Goal: Download file/media

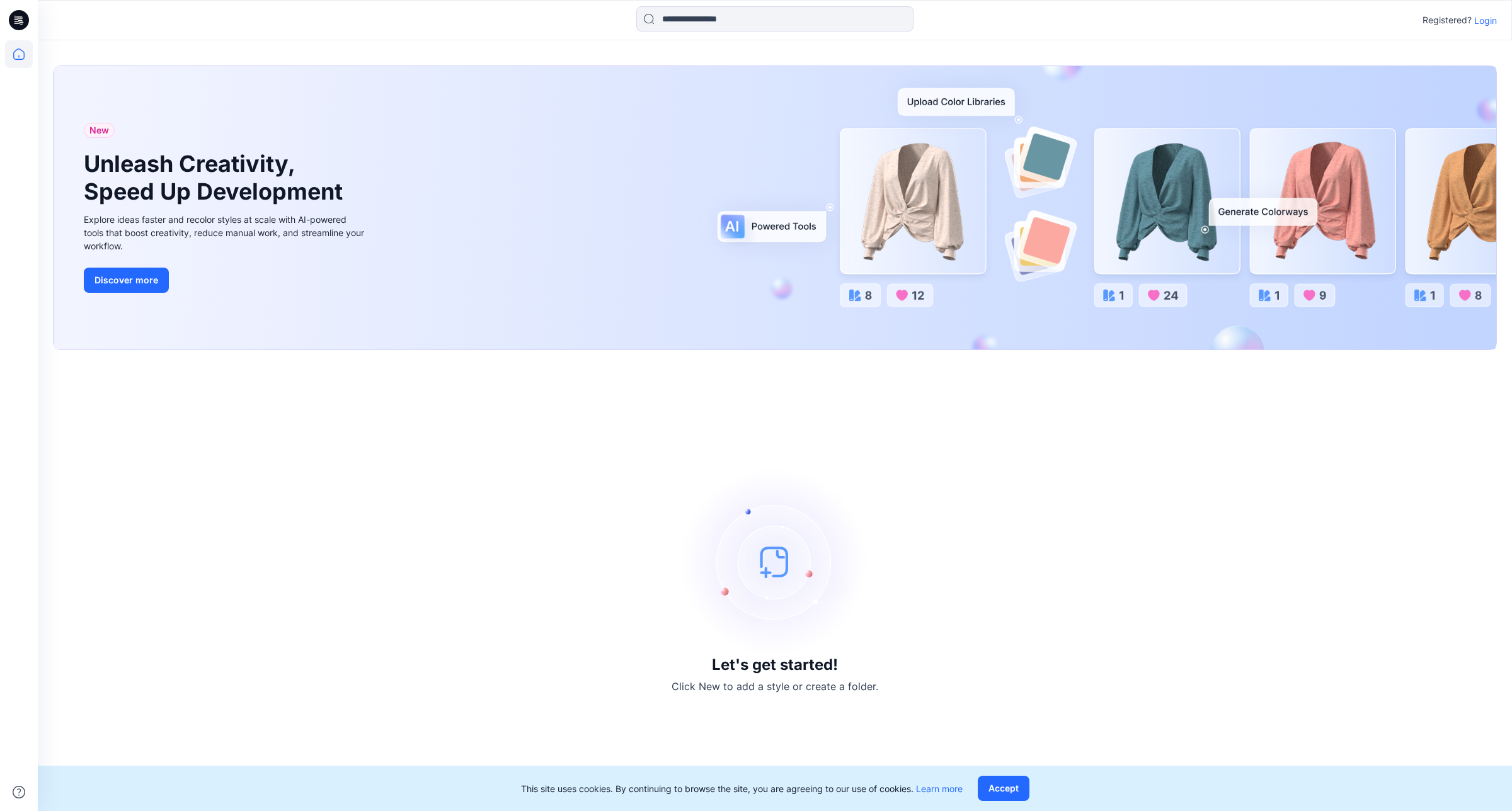
click at [1488, 19] on p "Login" at bounding box center [1485, 20] width 23 height 13
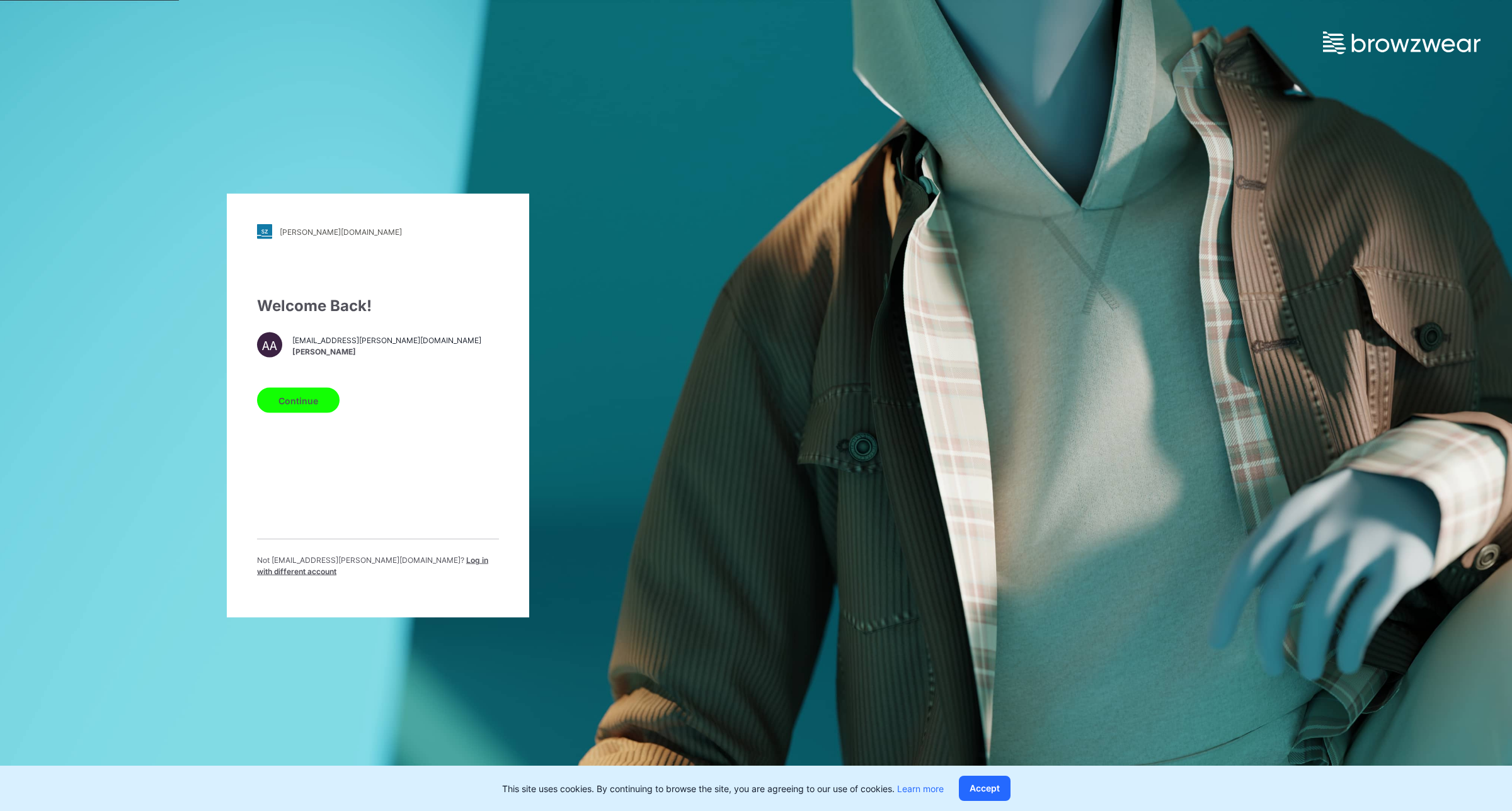
click at [310, 398] on button "Continue" at bounding box center [298, 401] width 82 height 25
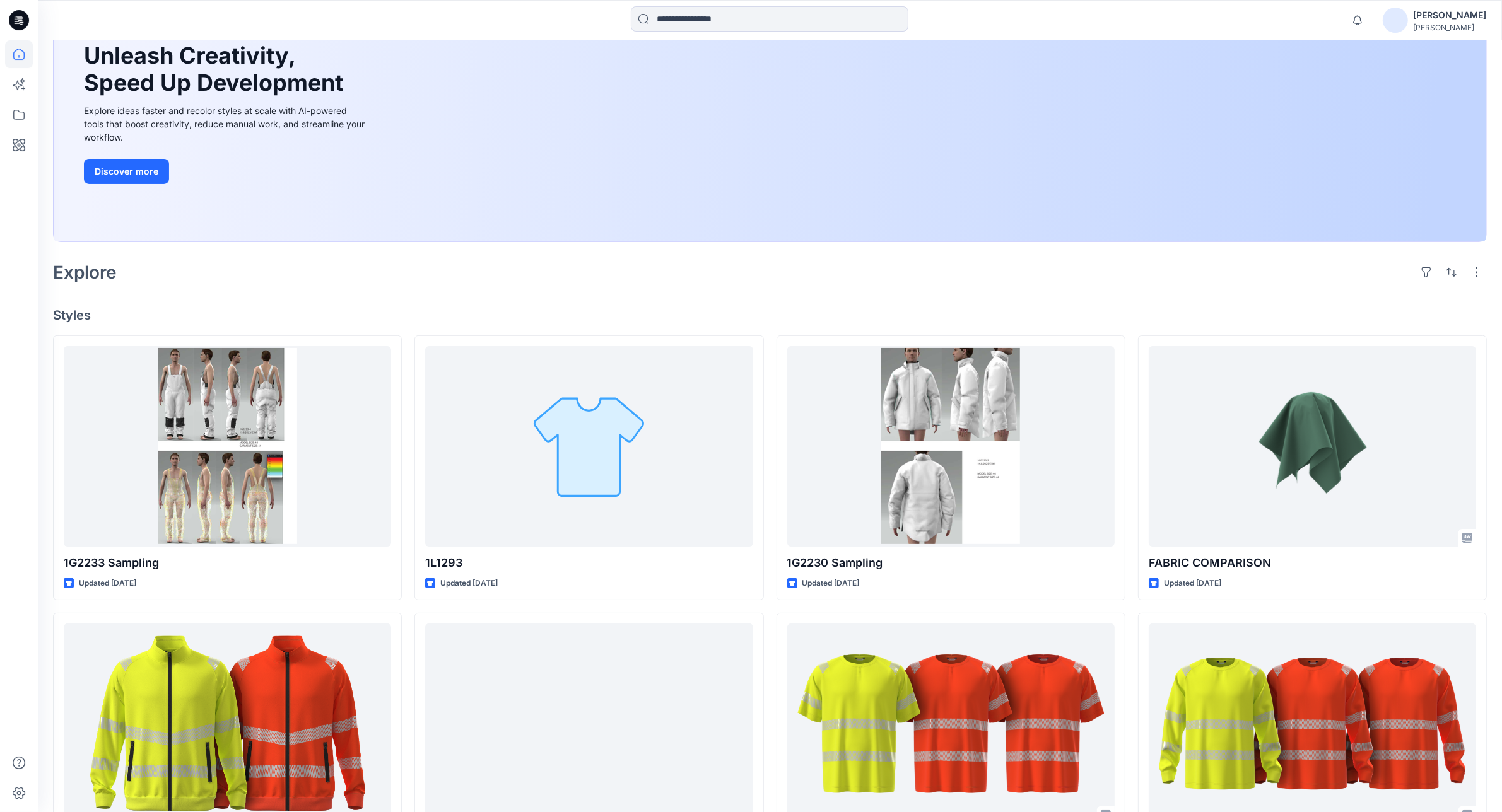
scroll to position [158, 0]
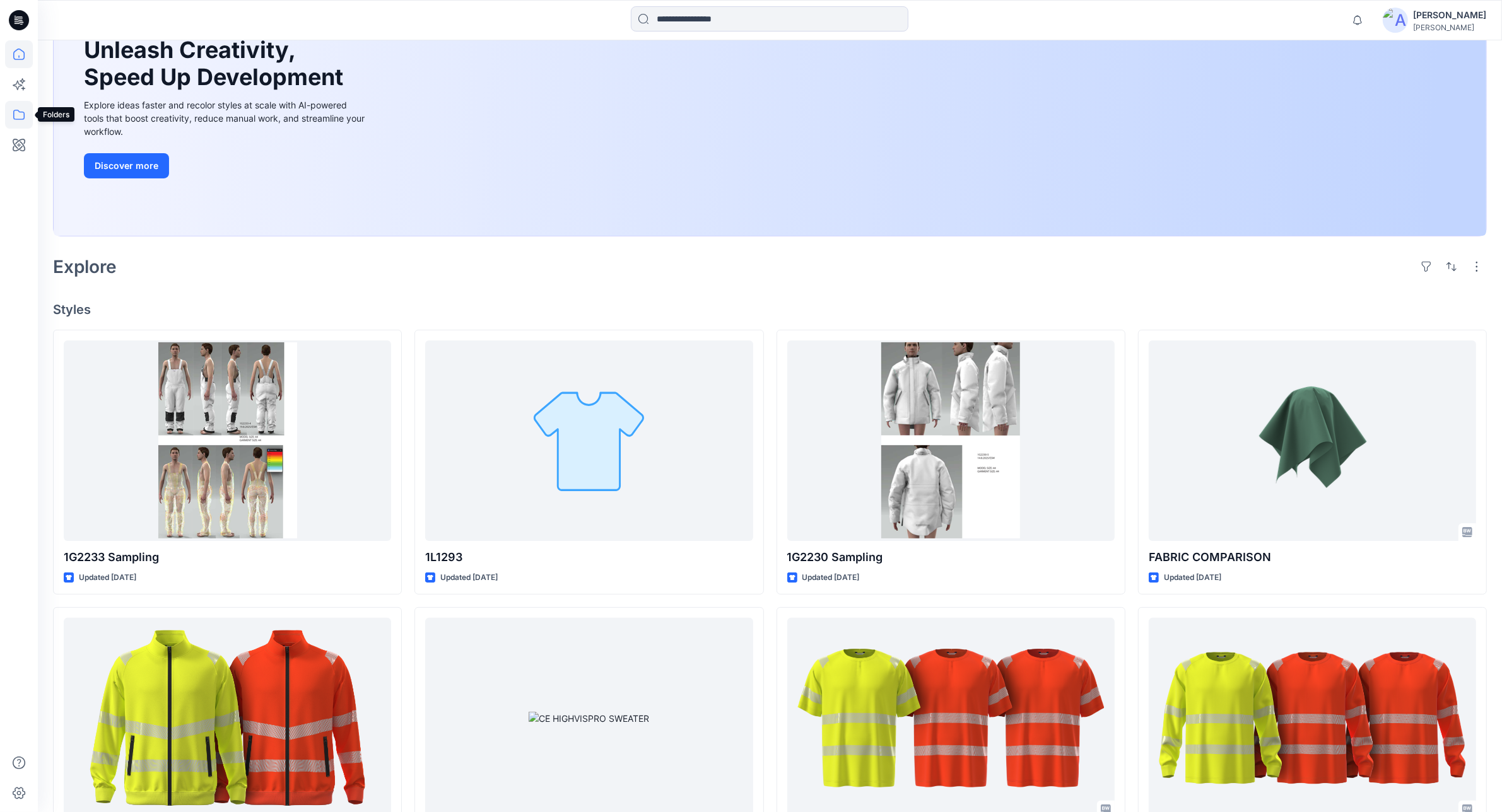
click at [20, 112] on icon at bounding box center [19, 115] width 11 height 10
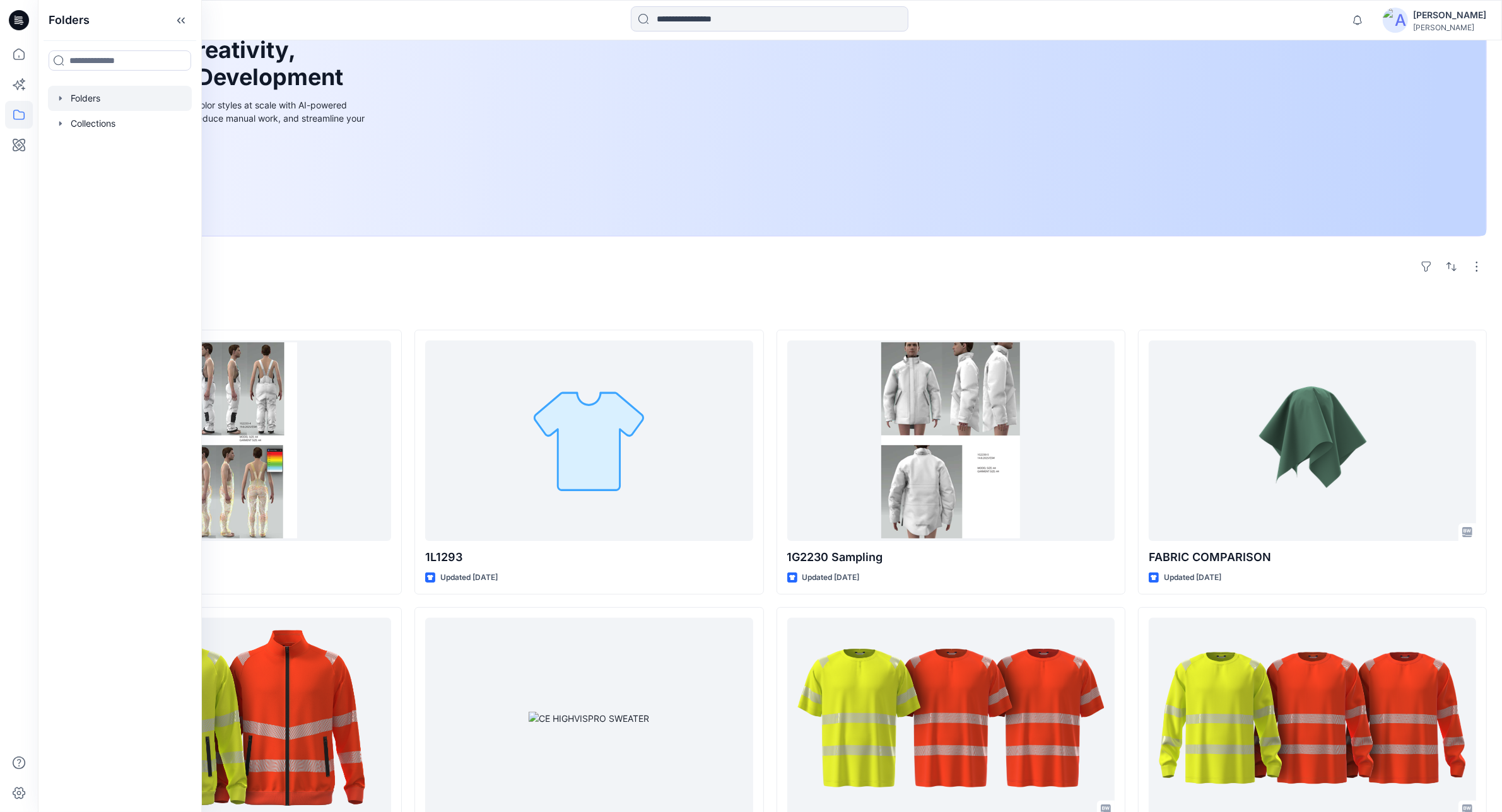
click at [108, 96] on div at bounding box center [119, 98] width 144 height 25
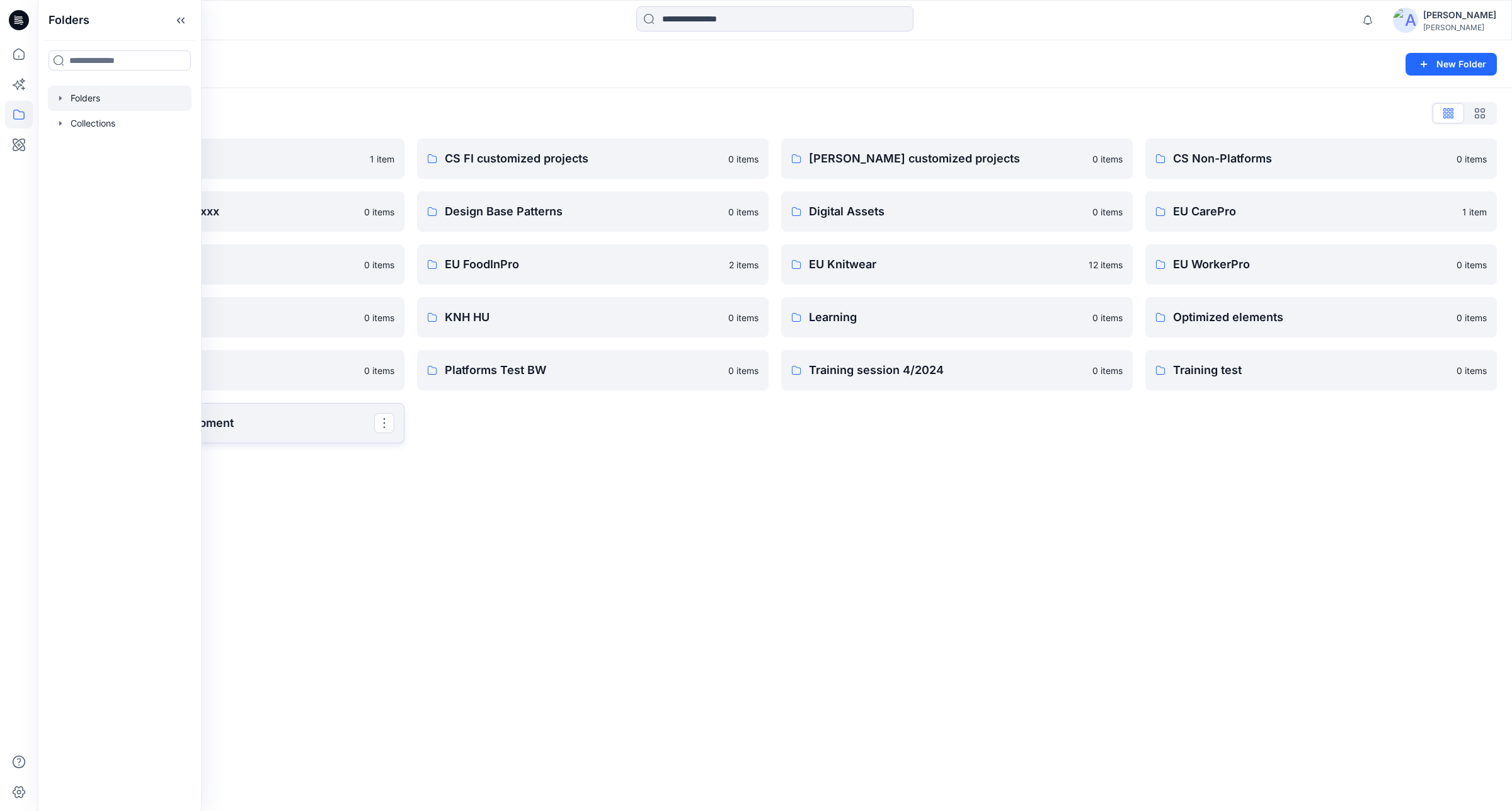
click at [308, 433] on link "WWS Product Development" at bounding box center [228, 423] width 352 height 40
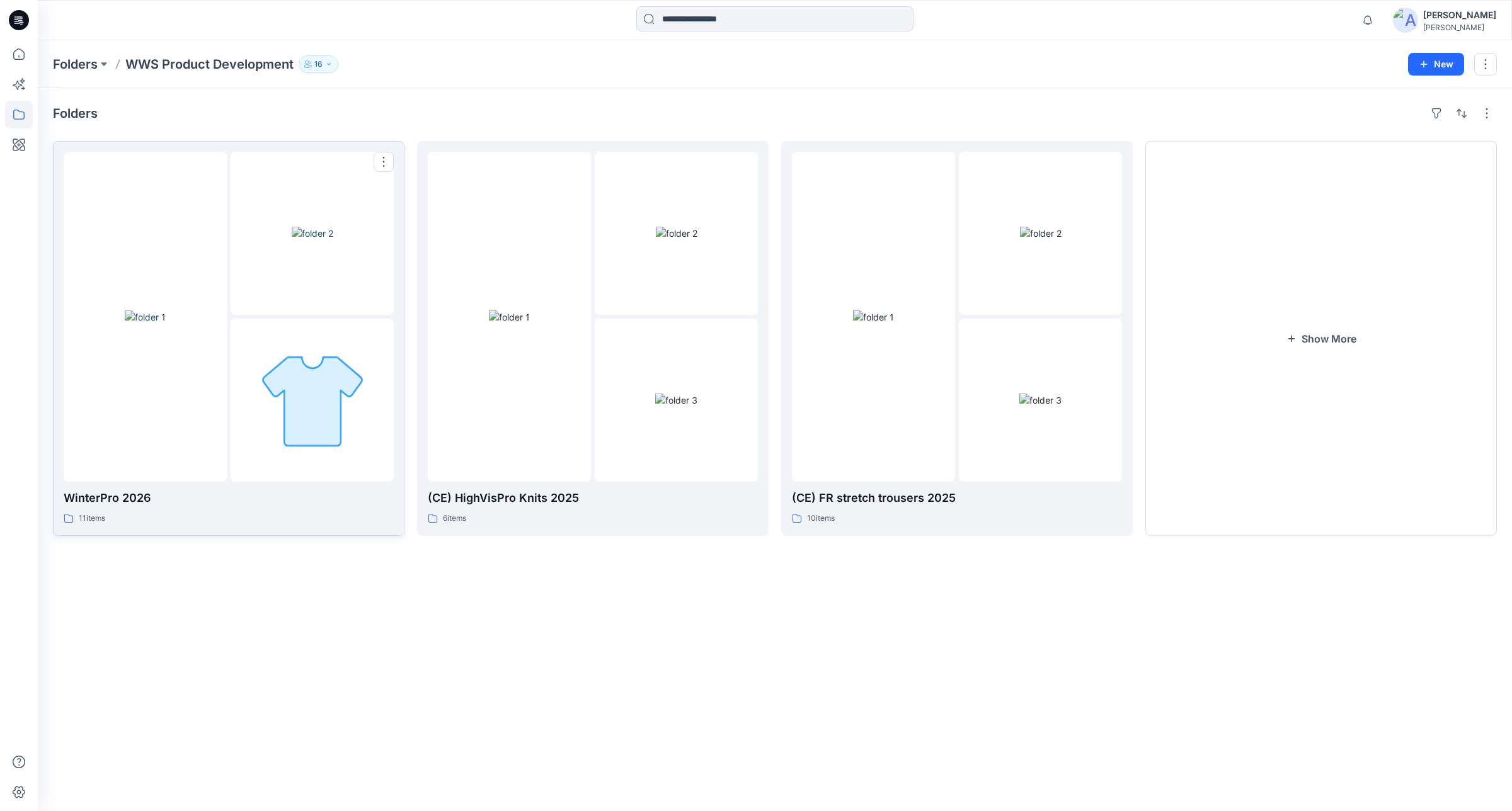
click at [166, 324] on img at bounding box center [145, 317] width 41 height 13
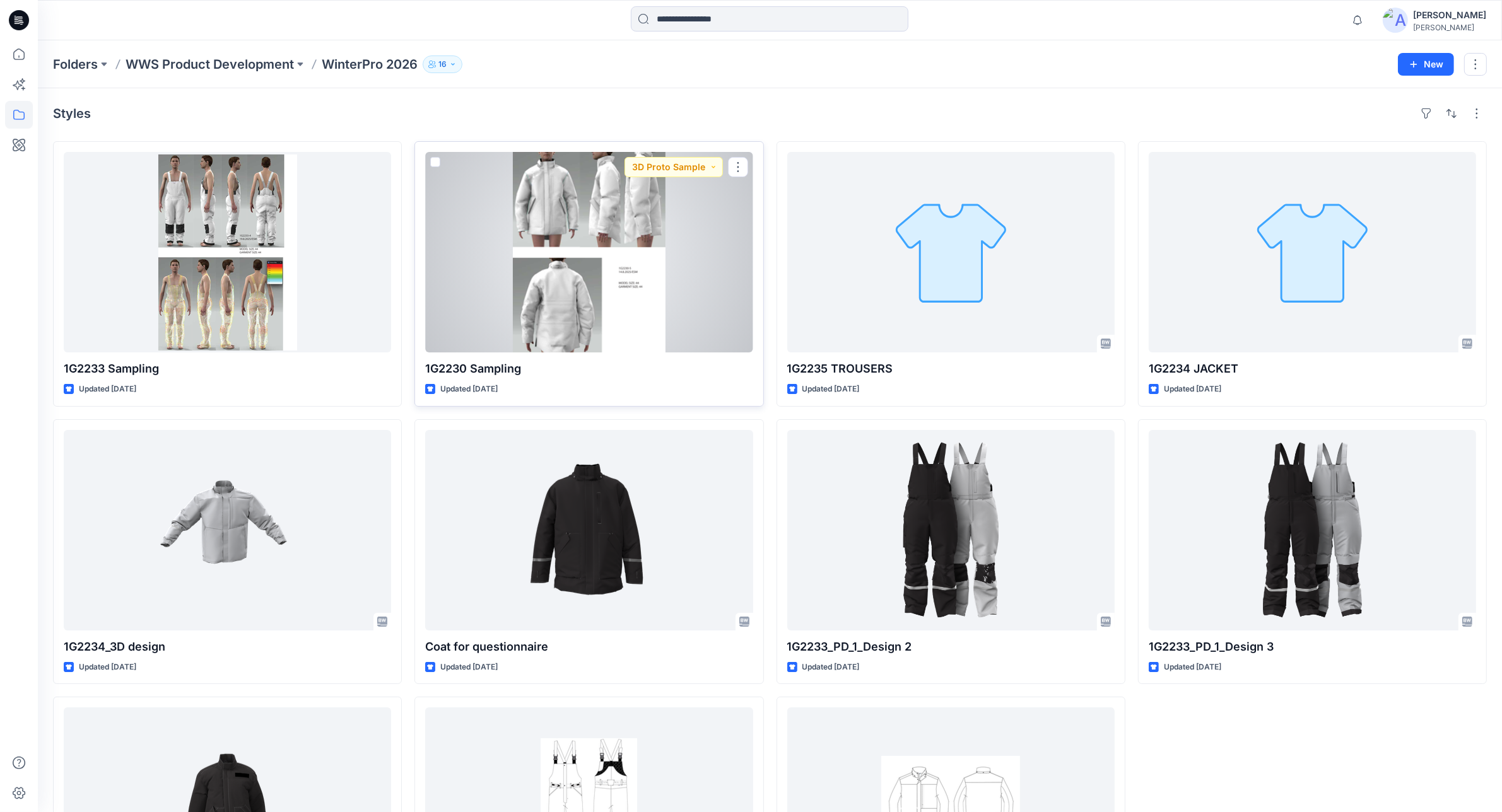
click at [500, 184] on div at bounding box center [588, 252] width 328 height 200
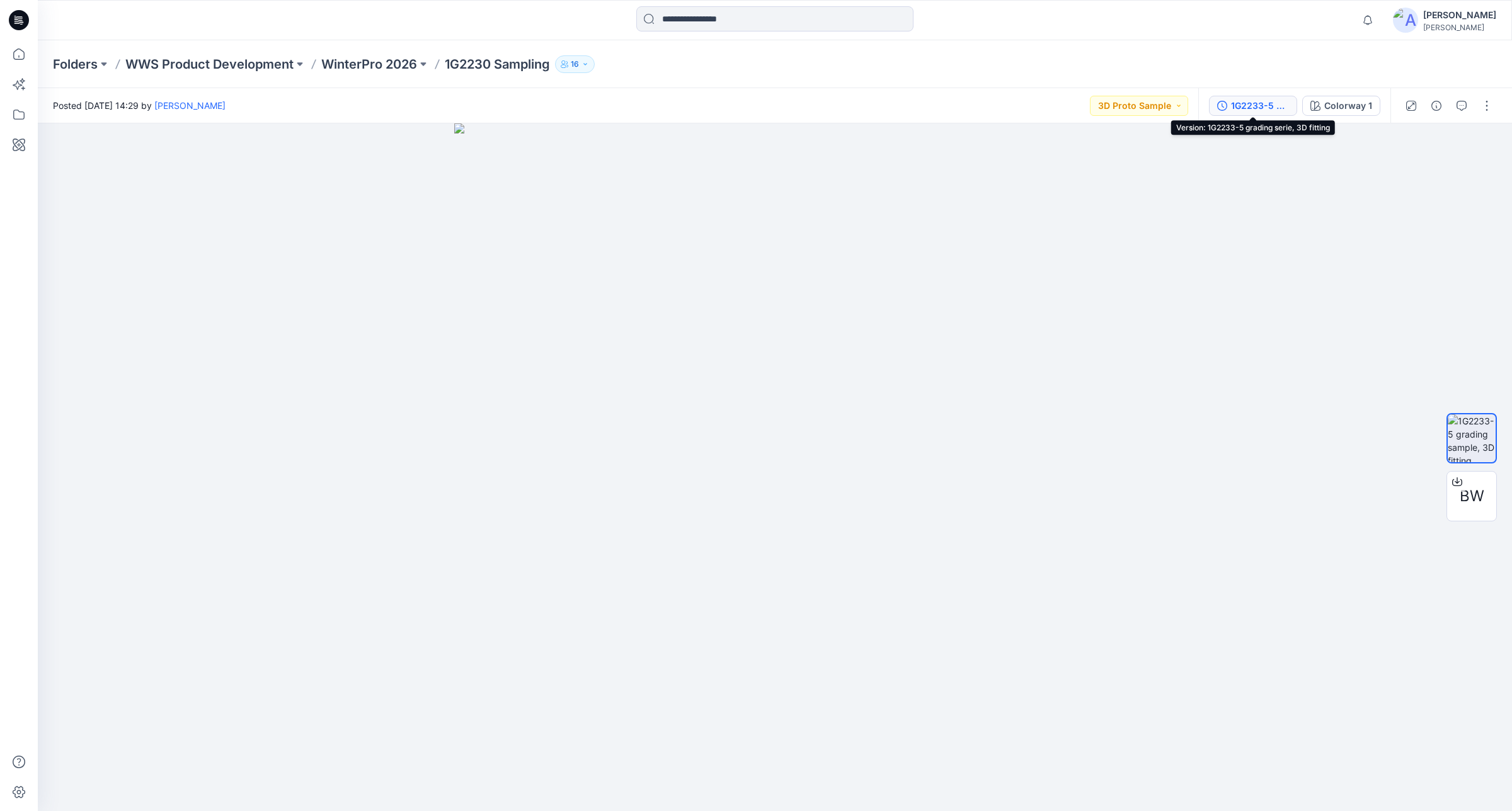
click at [1261, 111] on div "1G2233-5 grading serie, 3D fitting" at bounding box center [1260, 106] width 58 height 14
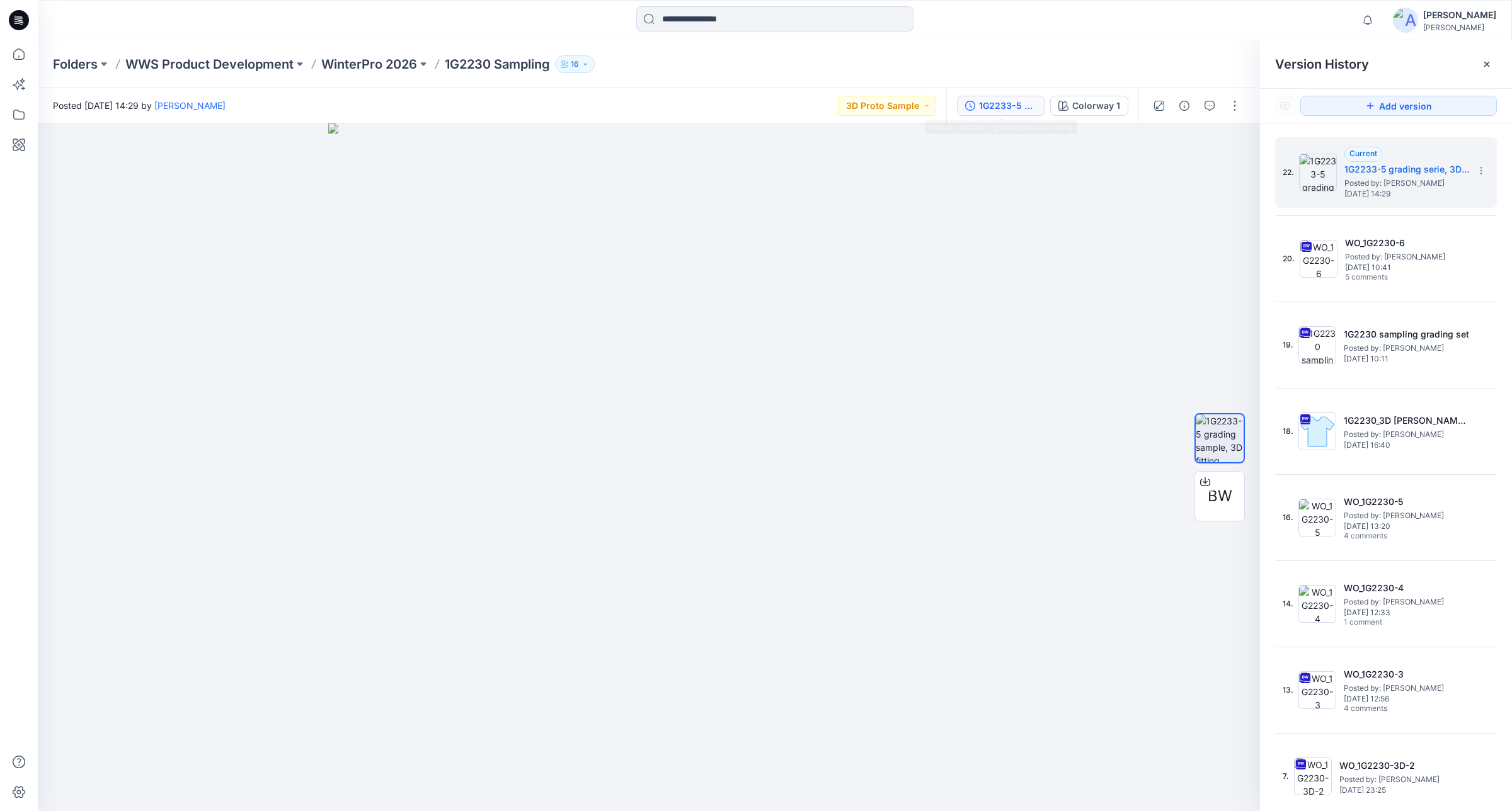
click at [1051, 48] on div "Folders WWS Product Development WinterPro 2026 1G2230 Sampling 16" at bounding box center [774, 64] width 1474 height 48
click at [1482, 67] on icon at bounding box center [1487, 64] width 10 height 10
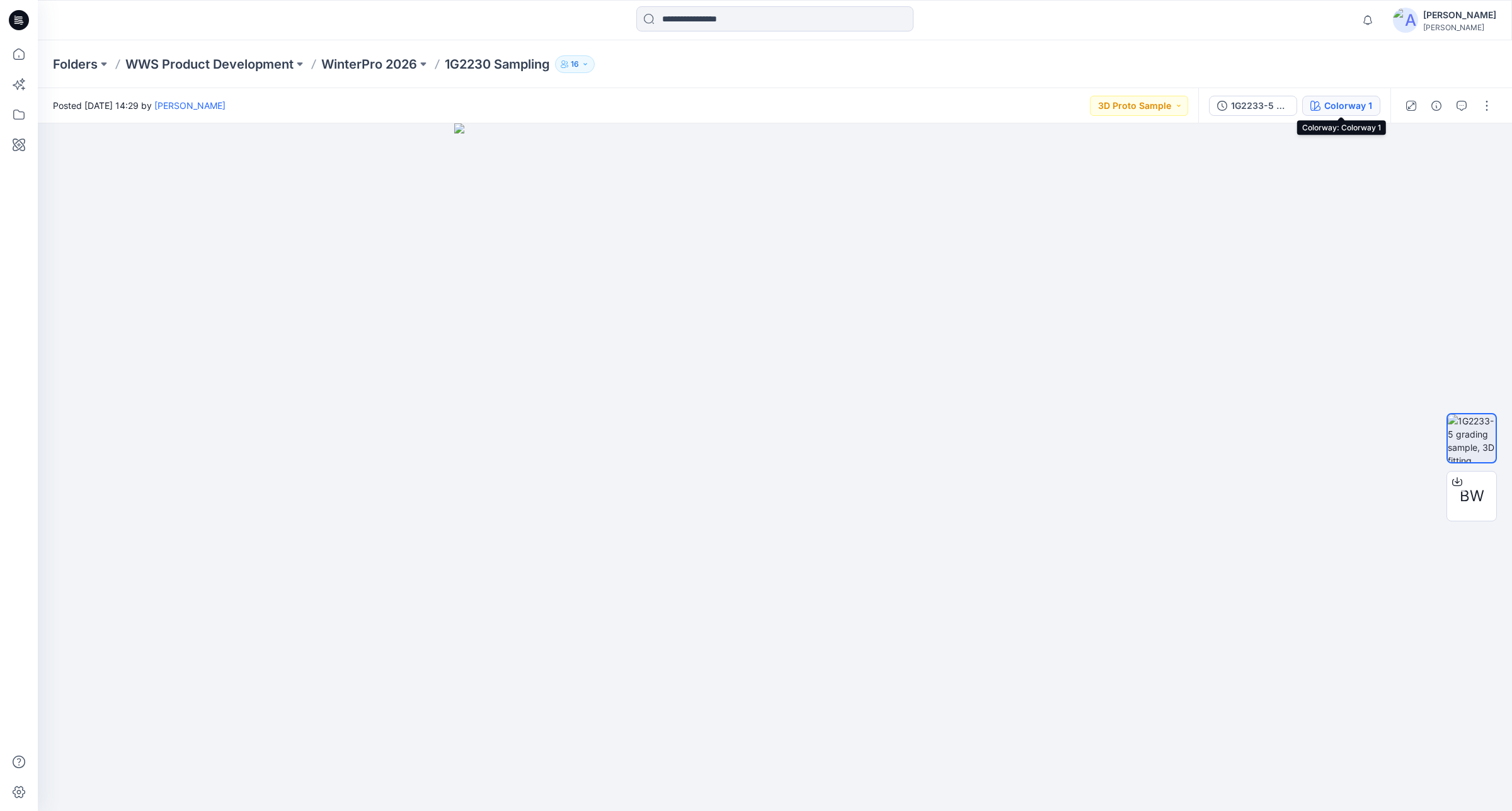
click at [1338, 105] on div "Colorway 1" at bounding box center [1348, 106] width 48 height 14
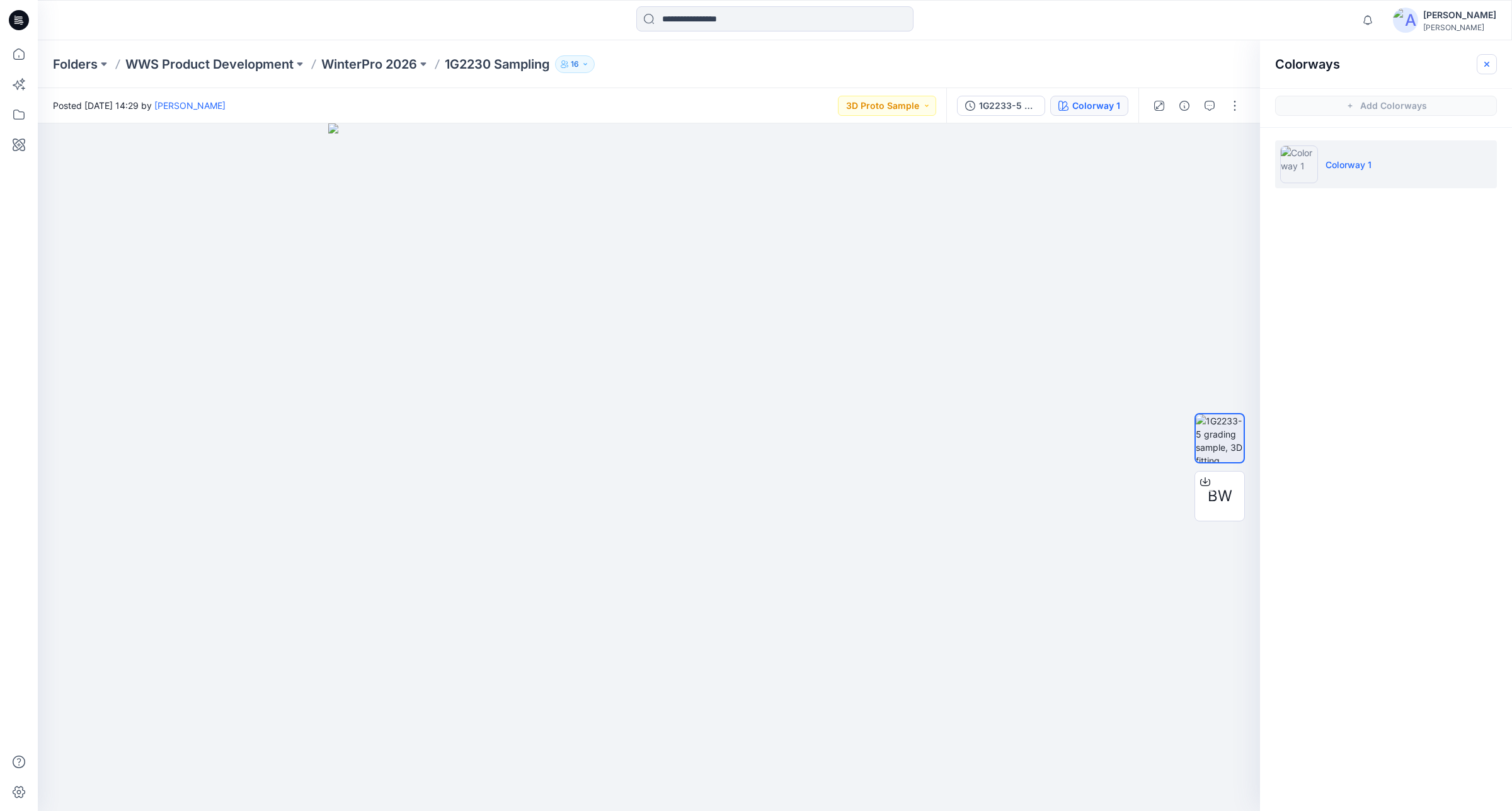
click at [1488, 60] on icon "button" at bounding box center [1487, 64] width 10 height 10
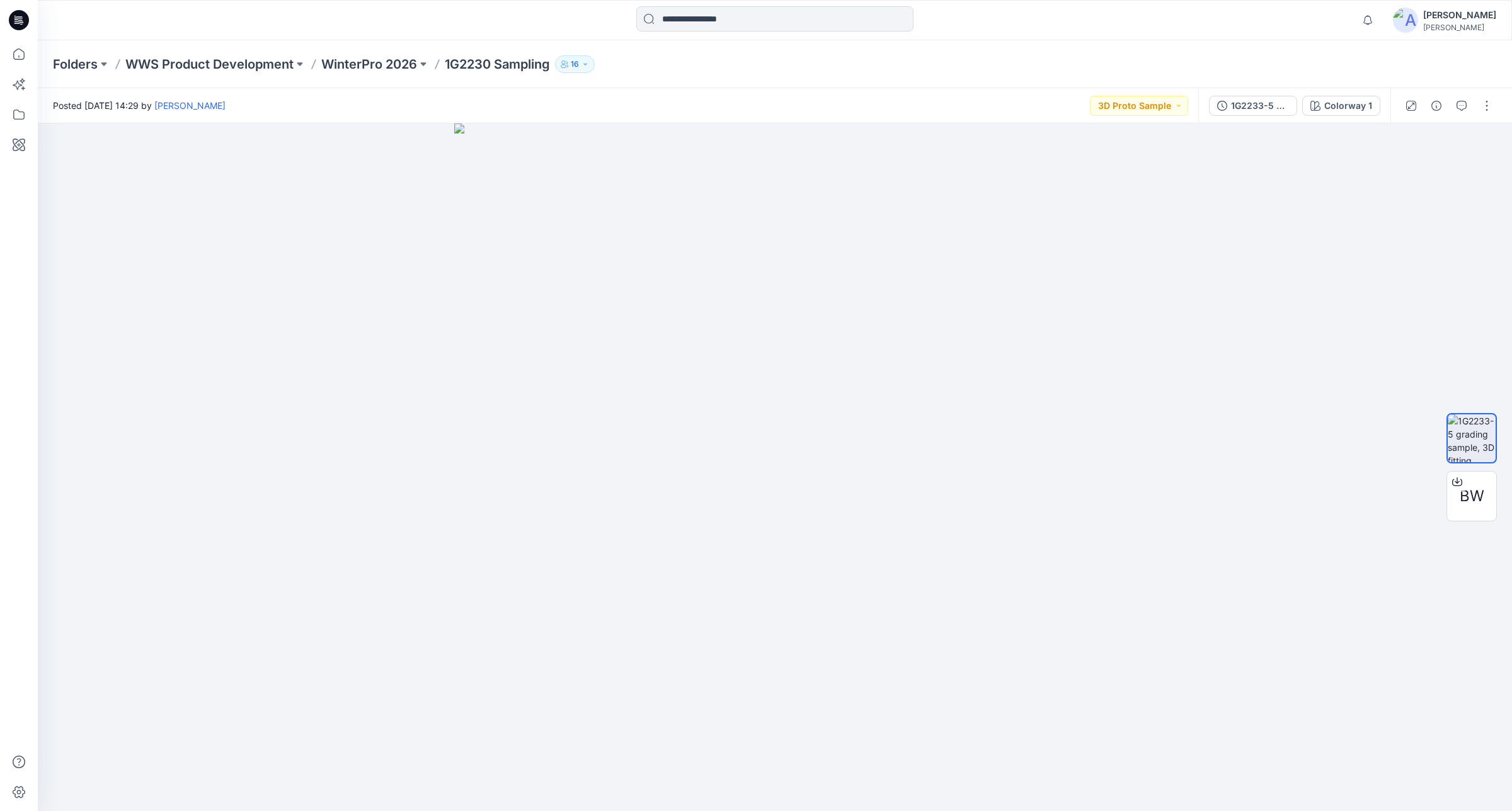
click at [1223, 31] on div "Notifications Anni Rissanen has updated FABRIC COMPARISON with FABRIC COMPARISO…" at bounding box center [774, 20] width 1474 height 27
click at [1186, 63] on div "Folders WWS Product Development WinterPro 2026 1G2230 Sampling 16" at bounding box center [725, 64] width 1346 height 17
click at [1479, 511] on div "BW" at bounding box center [1472, 496] width 50 height 50
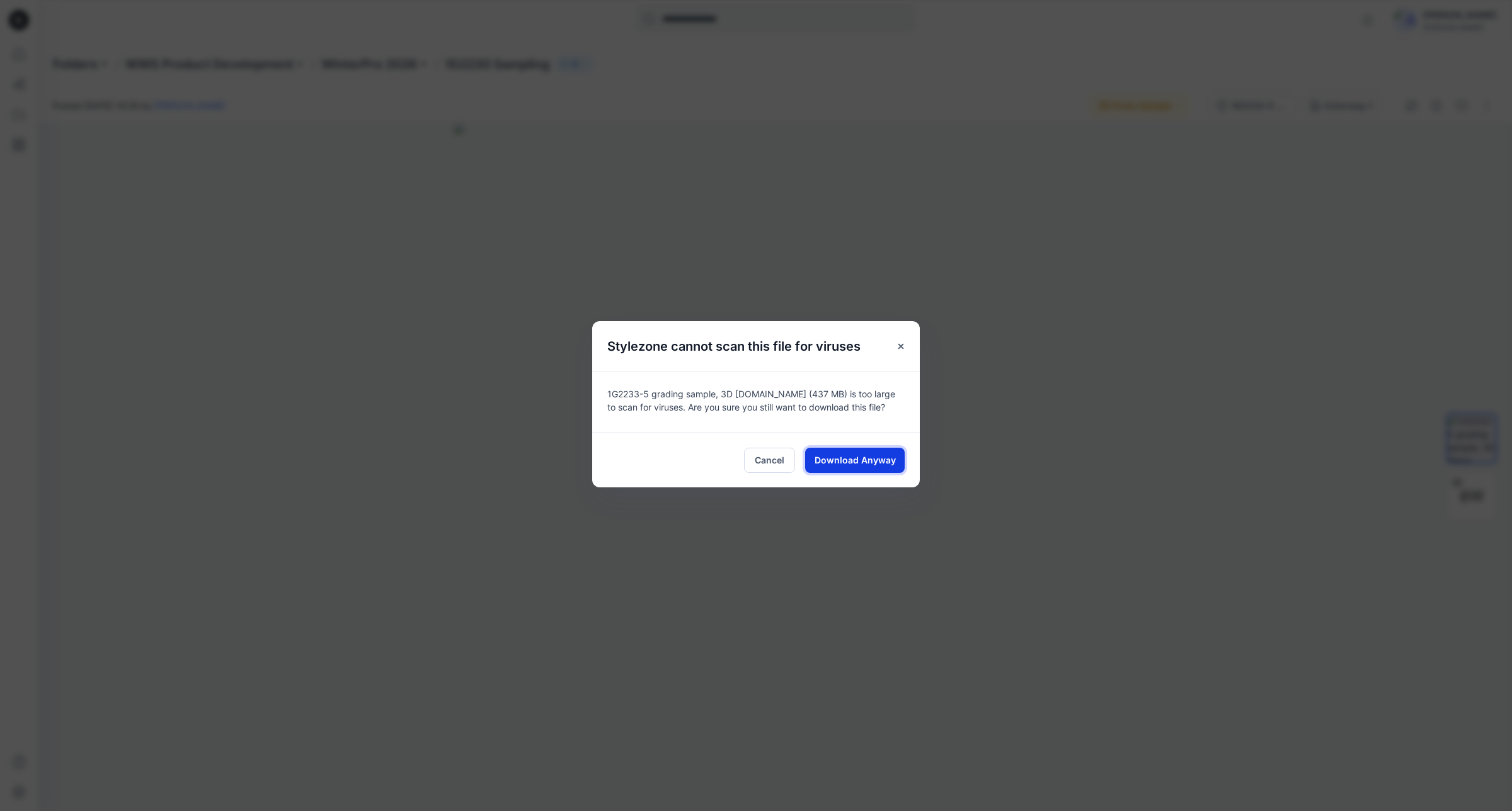
click at [879, 463] on span "Download Anyway" at bounding box center [855, 460] width 82 height 13
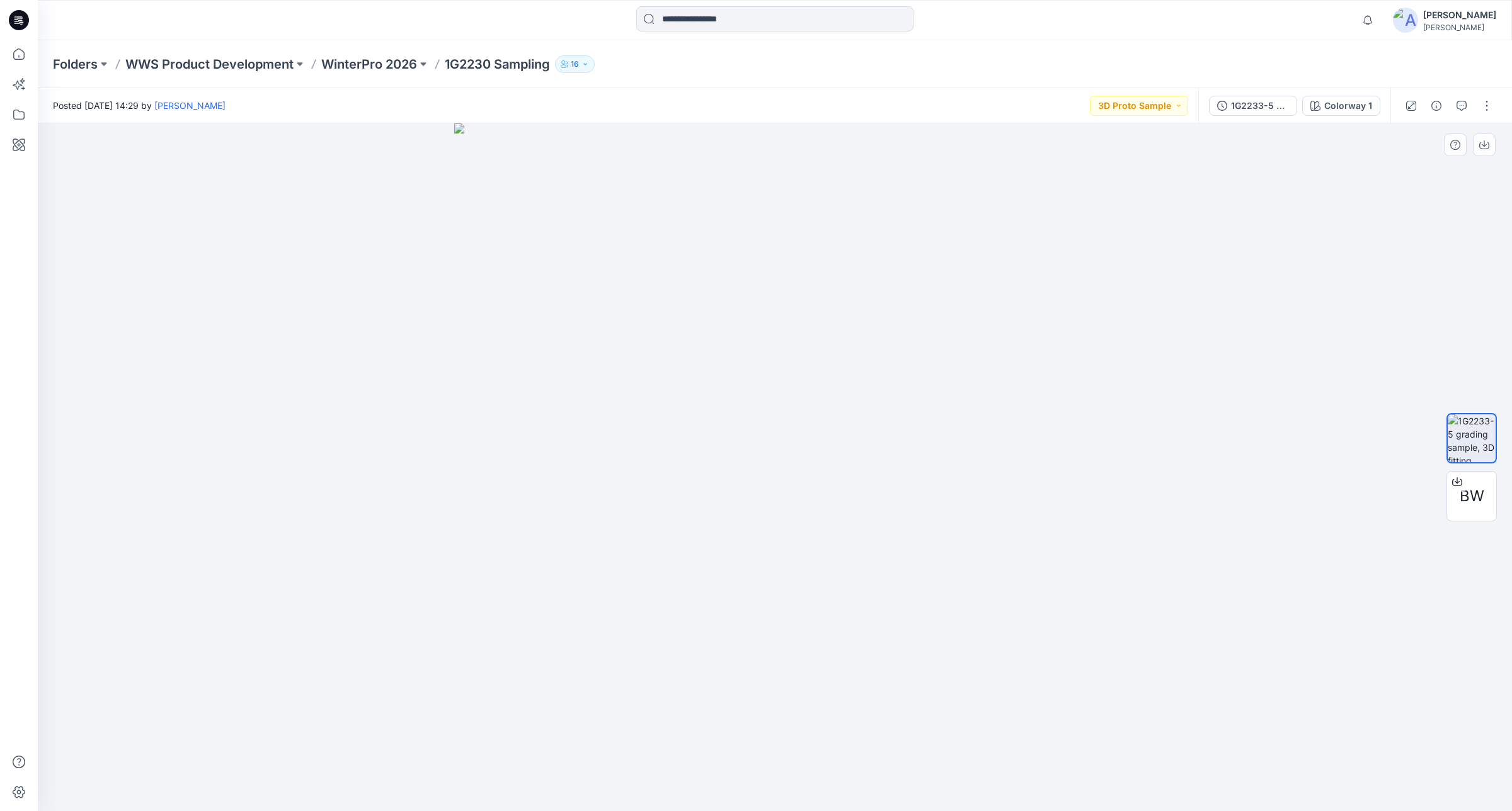
click at [1306, 364] on div at bounding box center [774, 467] width 1474 height 689
click at [378, 64] on p "WinterPro 2026" at bounding box center [370, 64] width 96 height 17
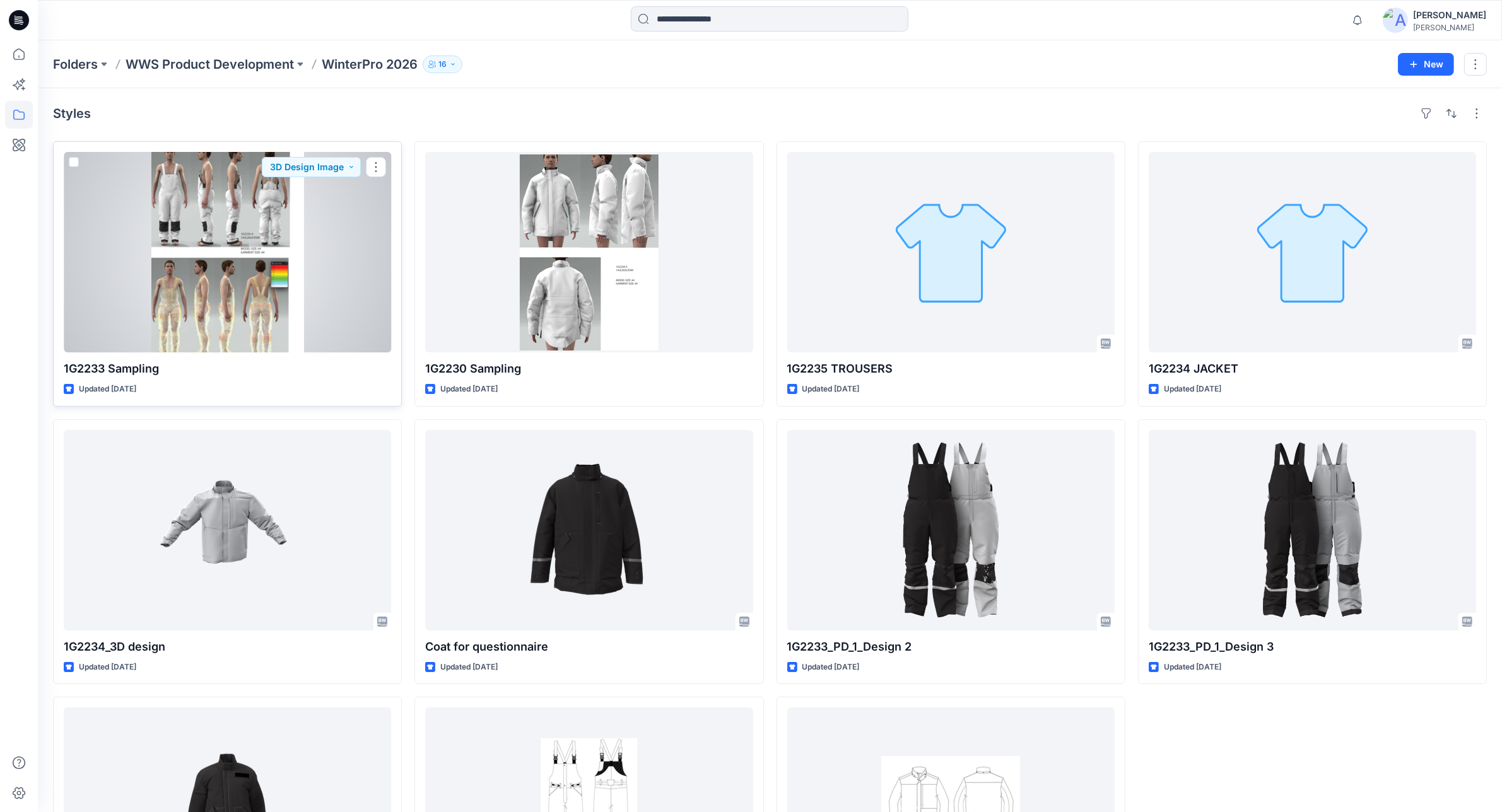
click at [287, 292] on div at bounding box center [227, 252] width 328 height 200
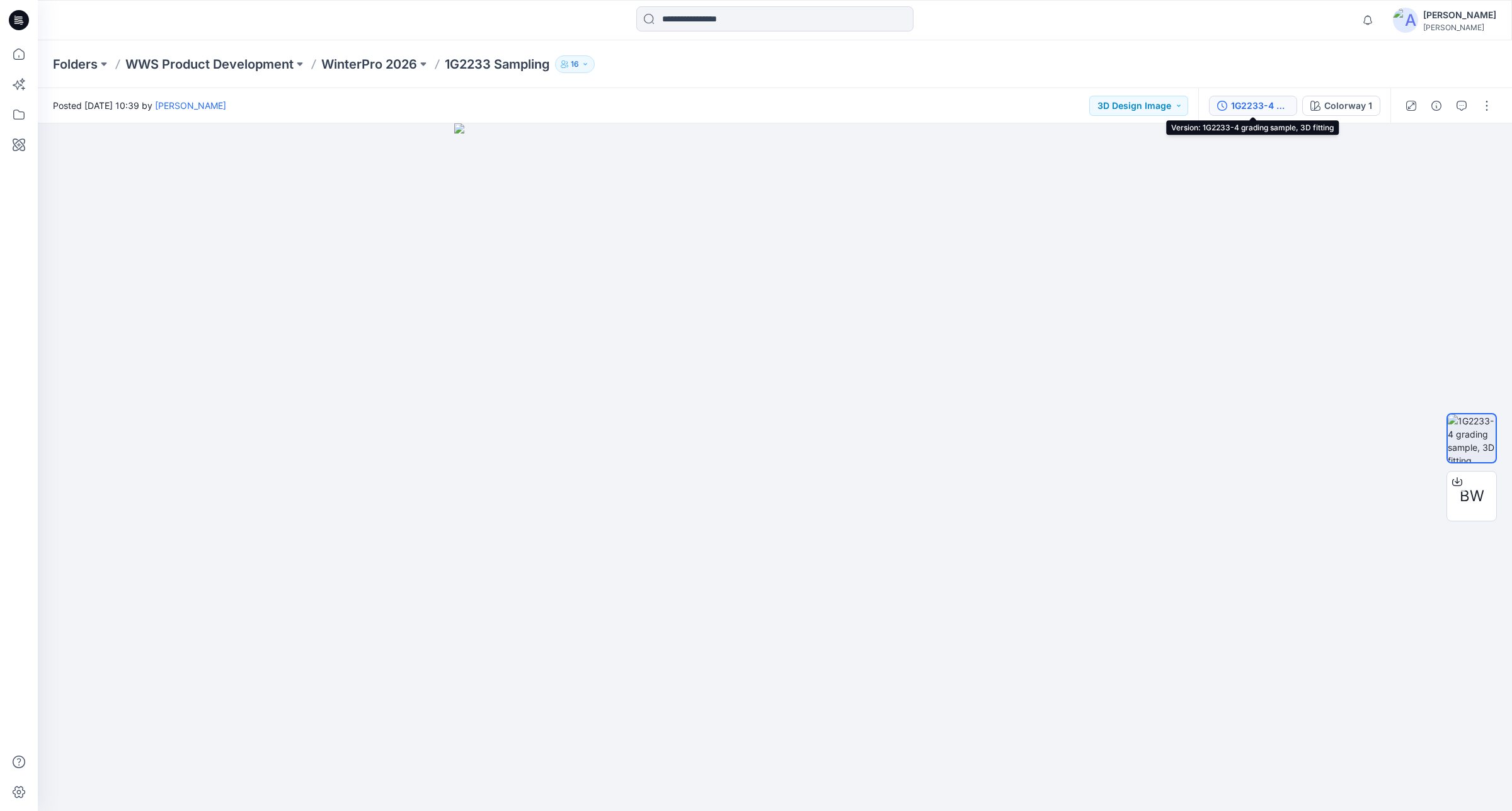
click at [1276, 101] on div "1G2233-4 grading sample, 3D fitting" at bounding box center [1260, 106] width 58 height 14
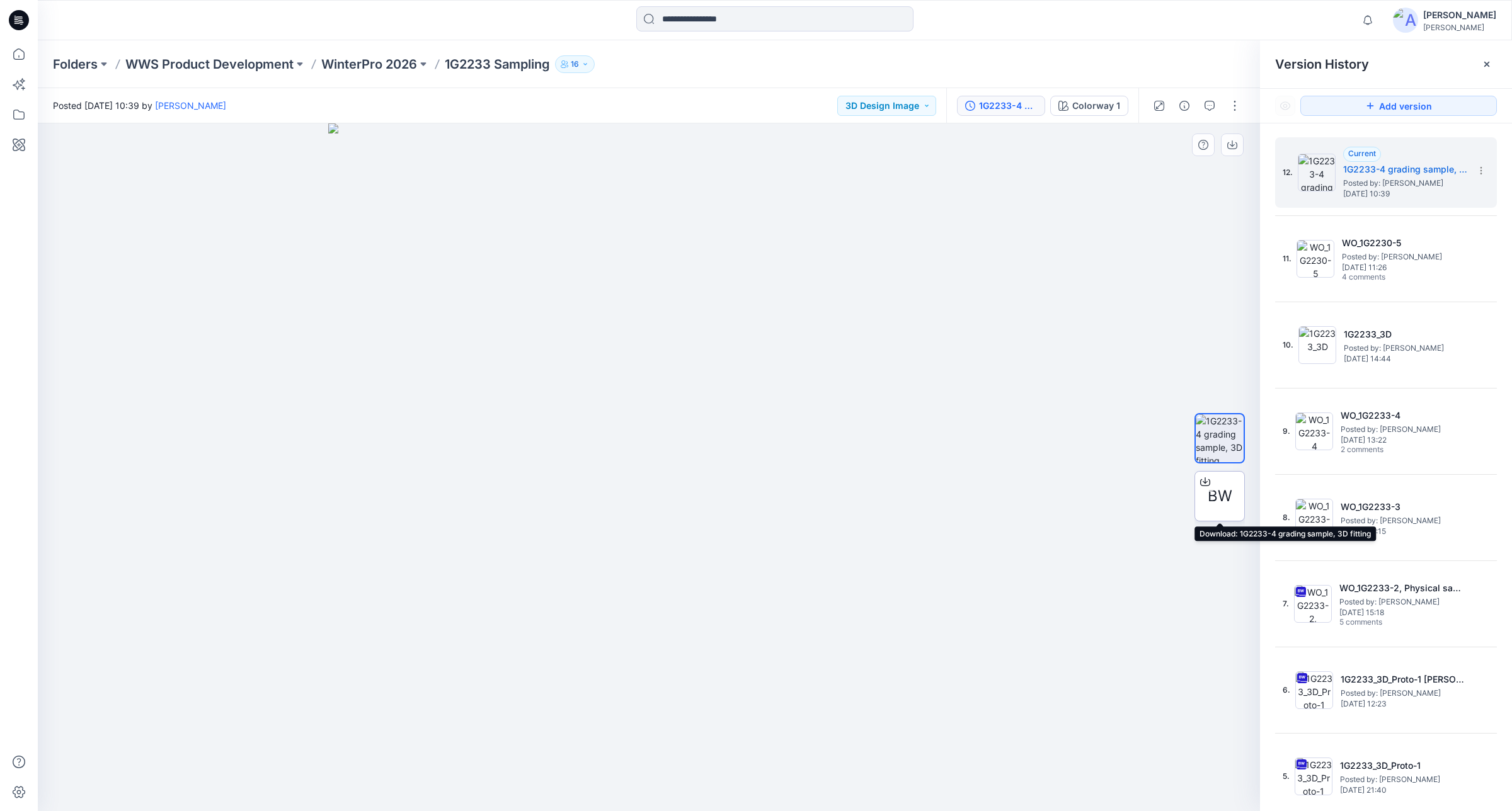
click at [1214, 498] on span "BW" at bounding box center [1219, 496] width 24 height 23
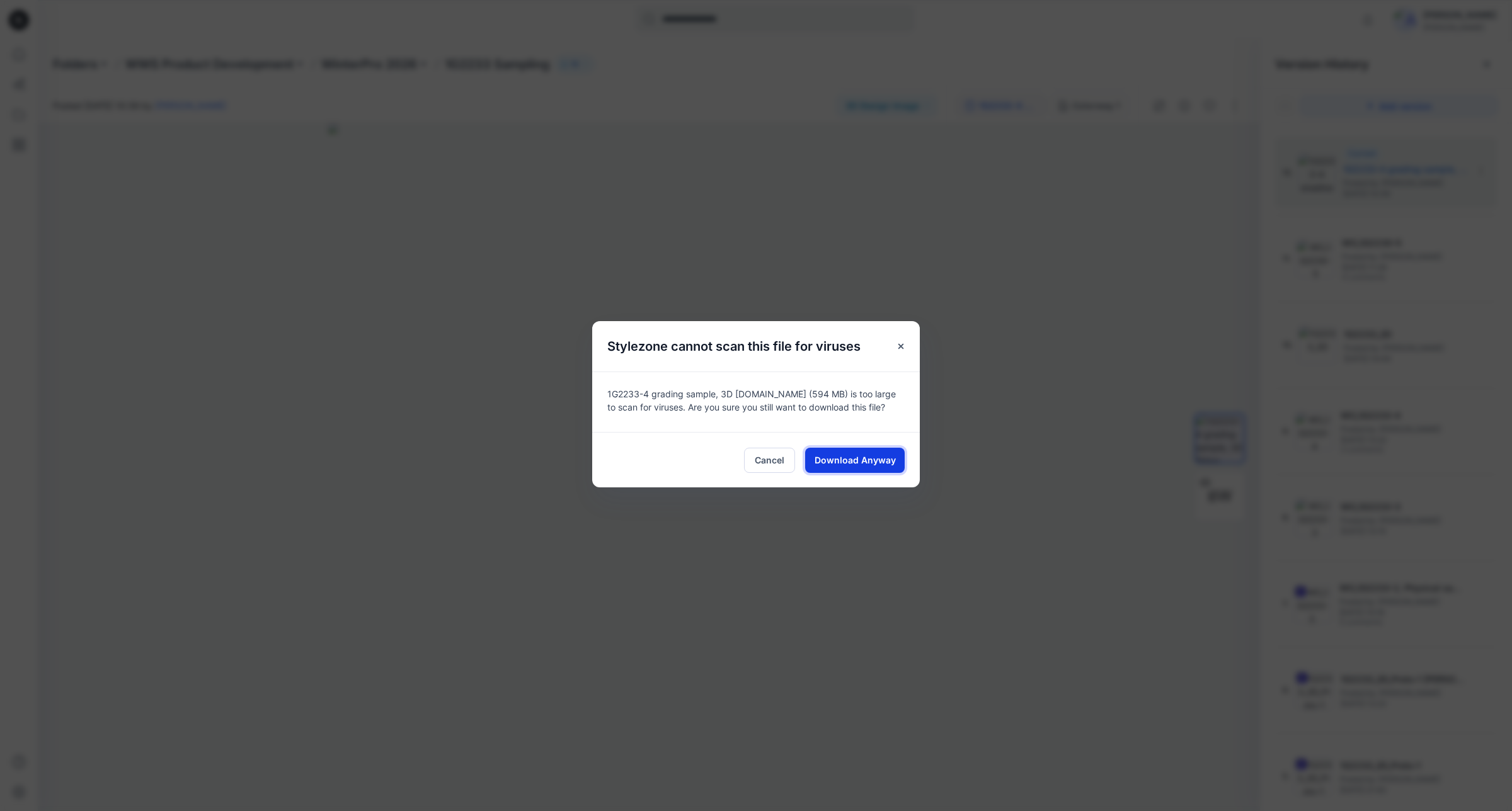
click at [832, 465] on span "Download Anyway" at bounding box center [855, 460] width 82 height 13
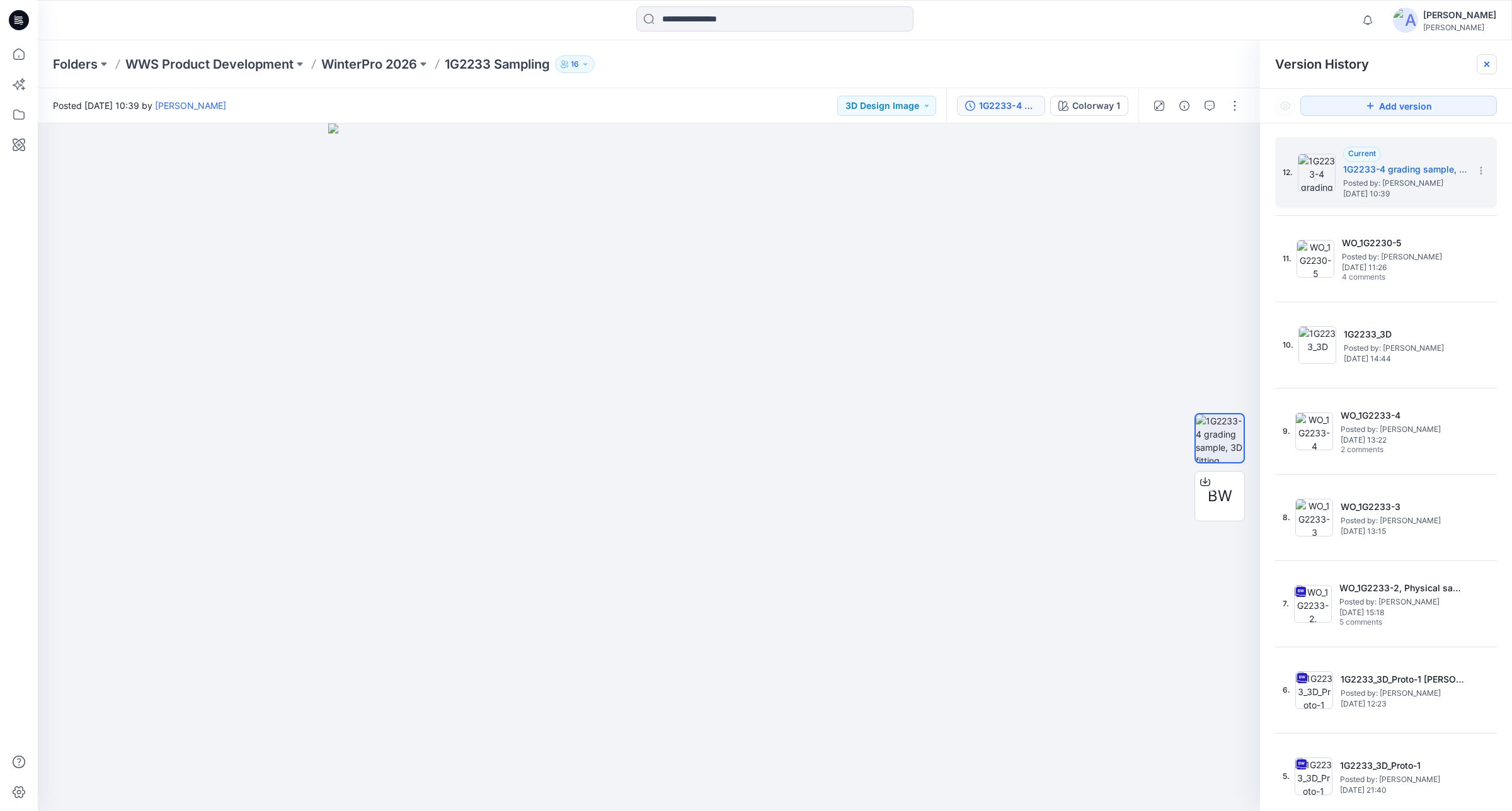
click at [1488, 65] on icon at bounding box center [1487, 64] width 10 height 10
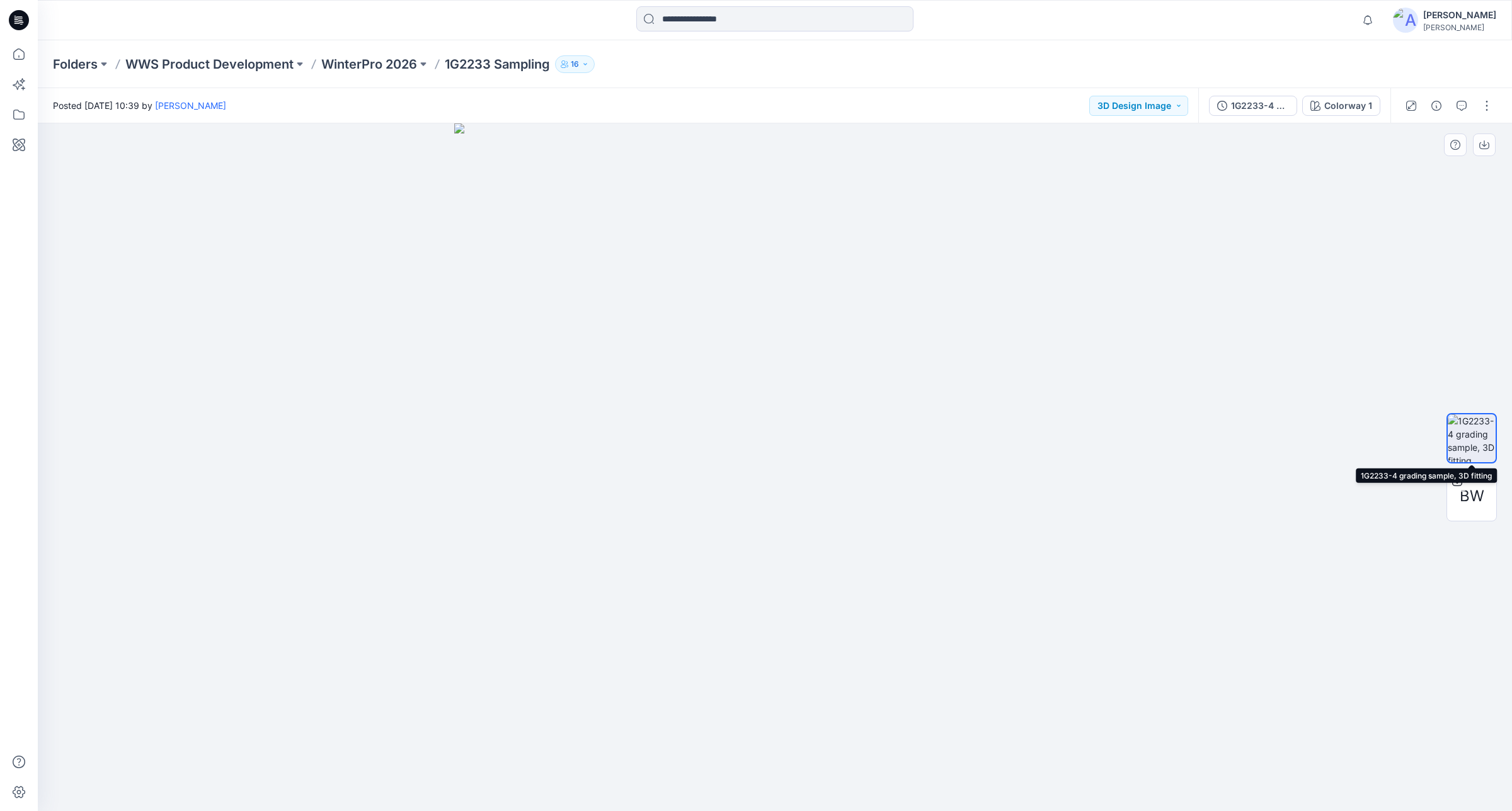
click at [1470, 433] on img at bounding box center [1471, 438] width 48 height 48
click at [1246, 96] on button "1G2233-4 grading sample, 3D fitting" at bounding box center [1253, 106] width 88 height 20
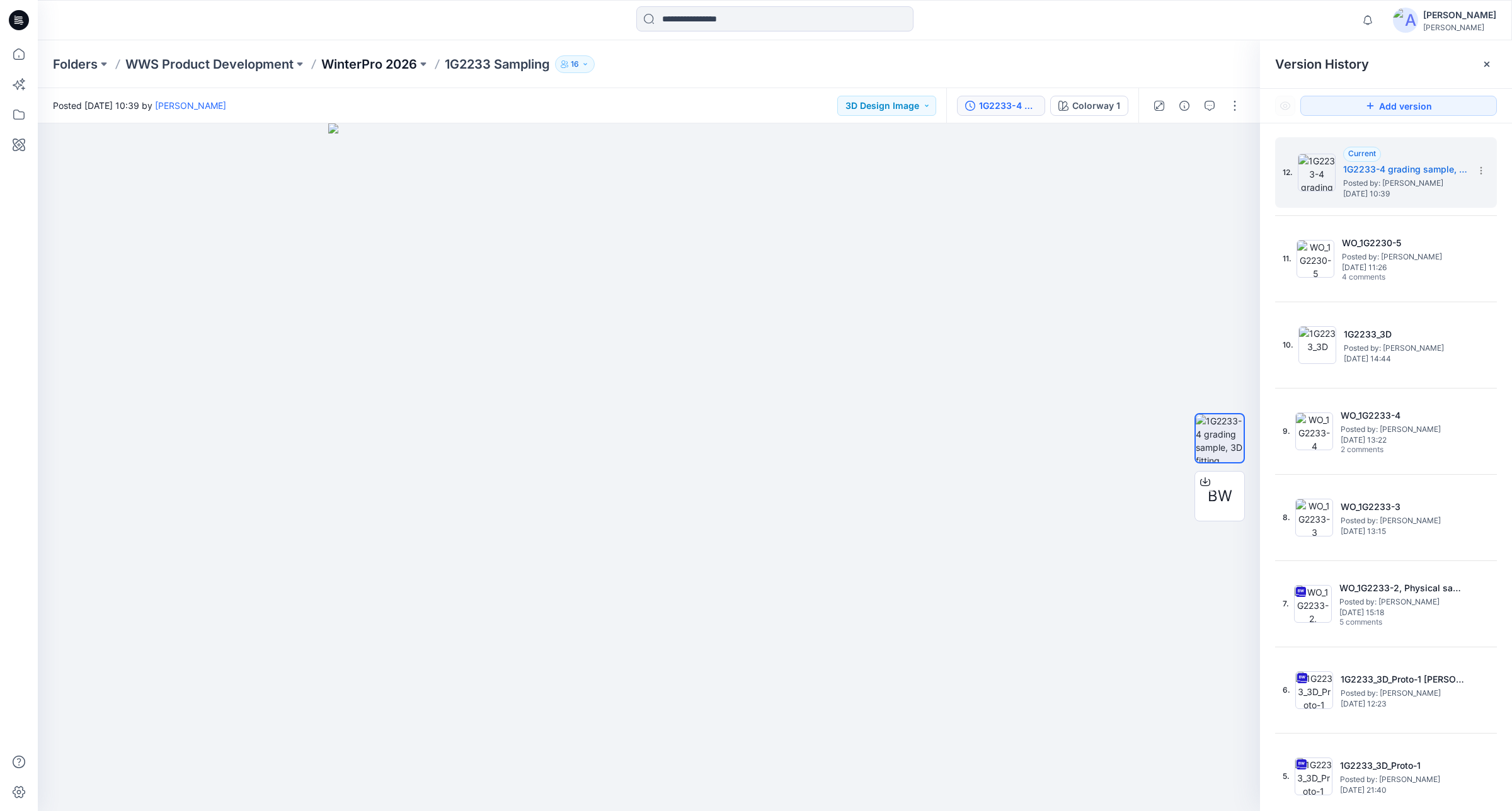
click at [405, 60] on p "WinterPro 2026" at bounding box center [370, 64] width 96 height 17
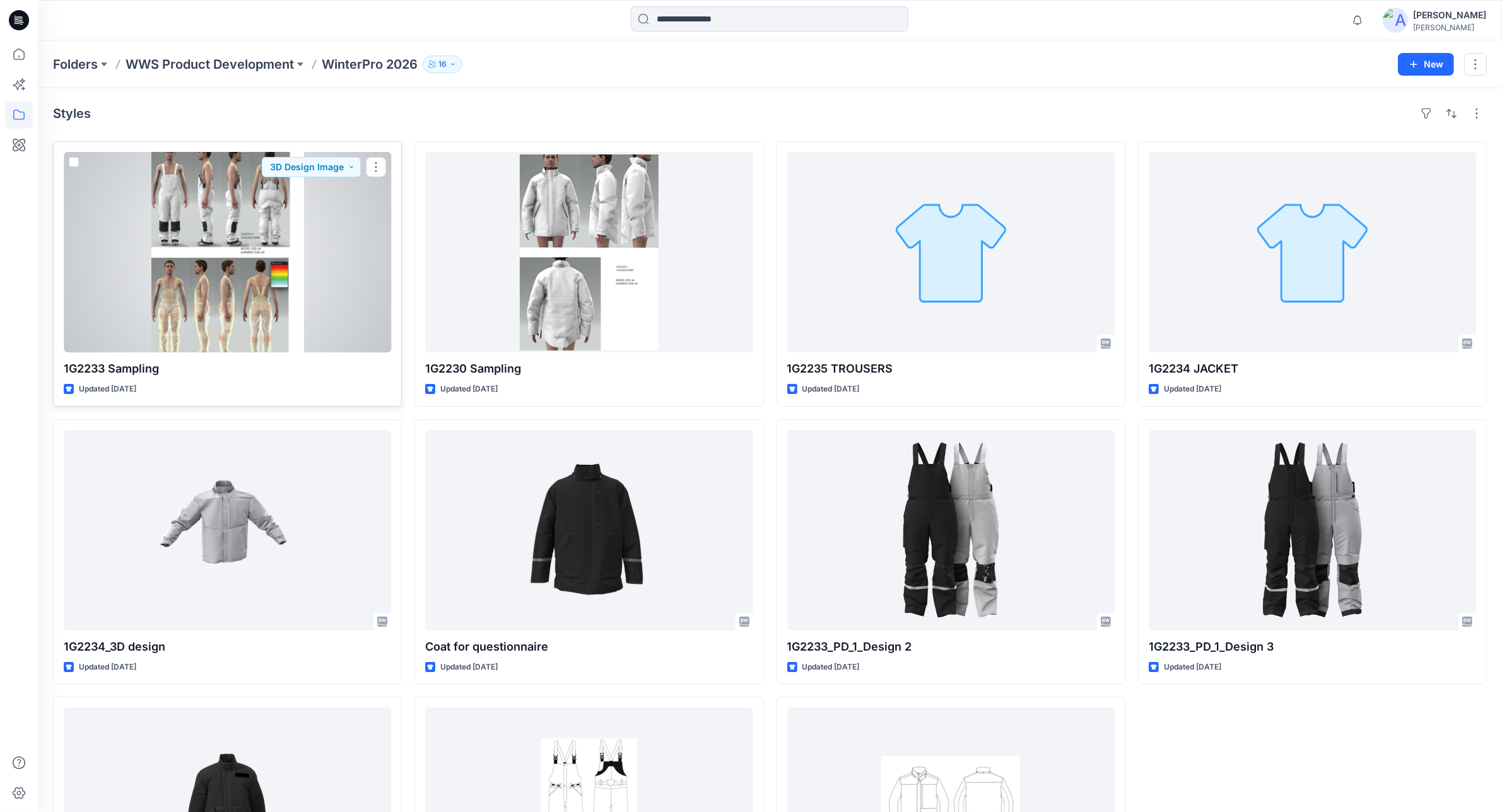
click at [287, 316] on div at bounding box center [227, 252] width 328 height 200
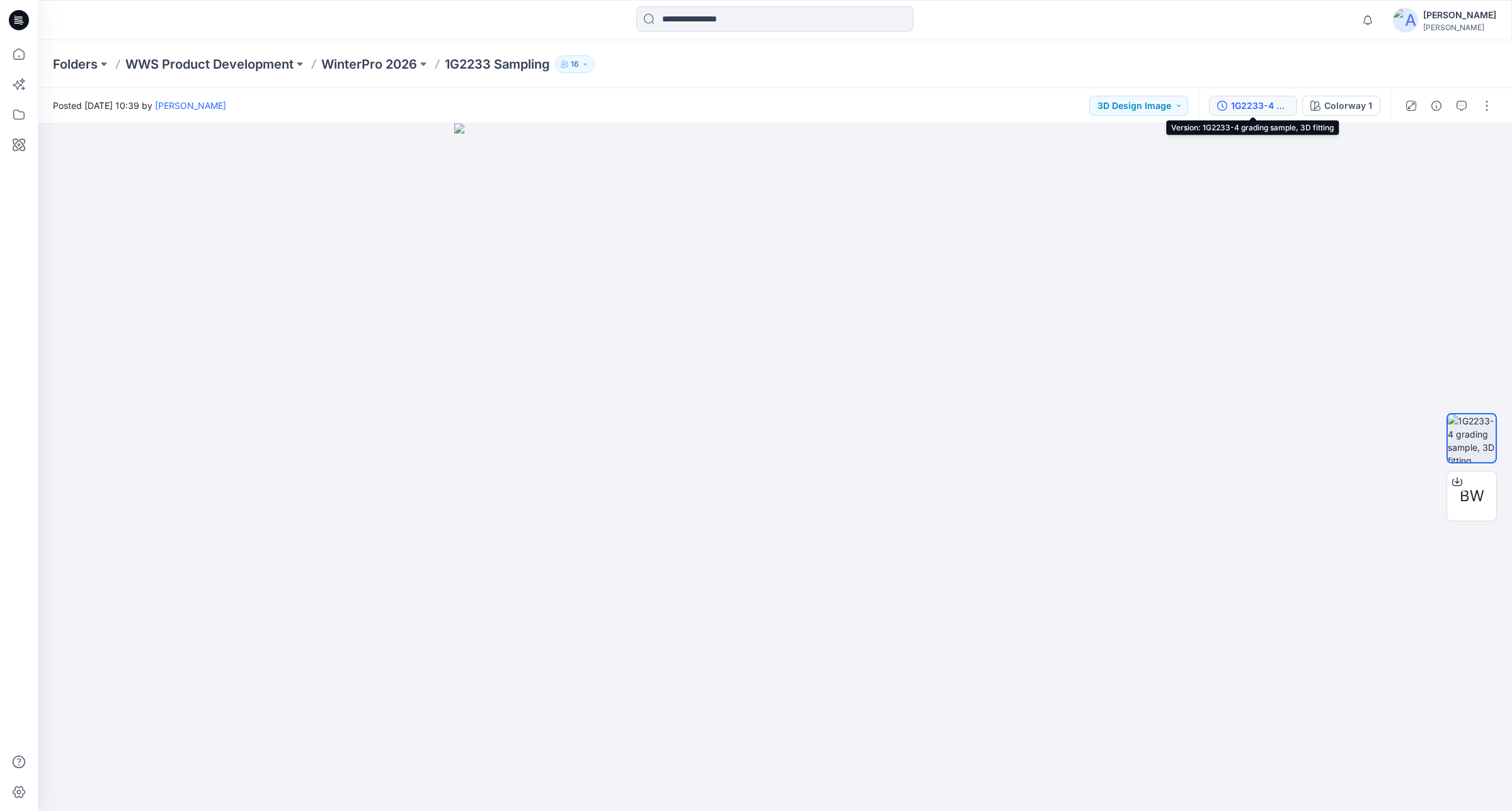
click at [1271, 111] on div "1G2233-4 grading sample, 3D fitting" at bounding box center [1260, 106] width 58 height 14
